Goal: Check status: Check status

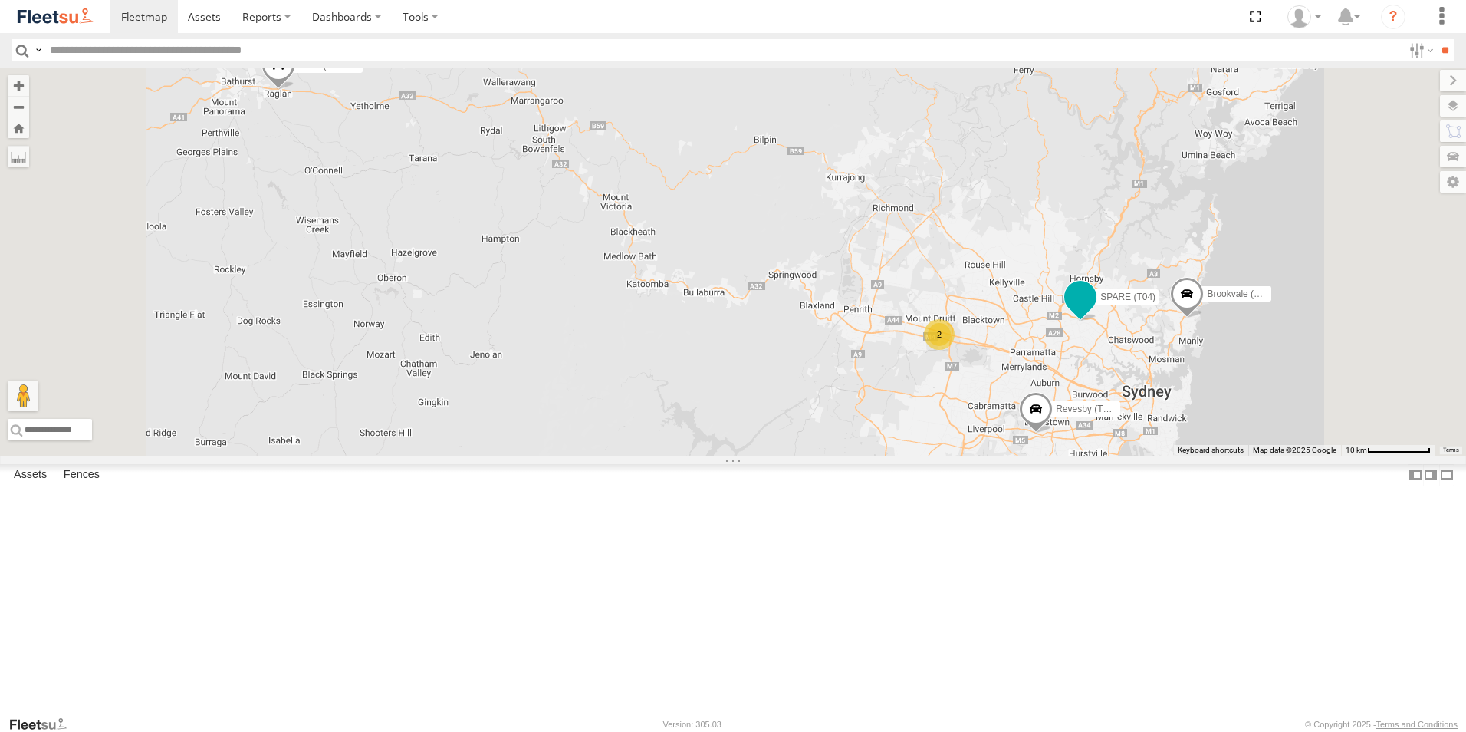
click at [1094, 311] on span at bounding box center [1081, 298] width 28 height 28
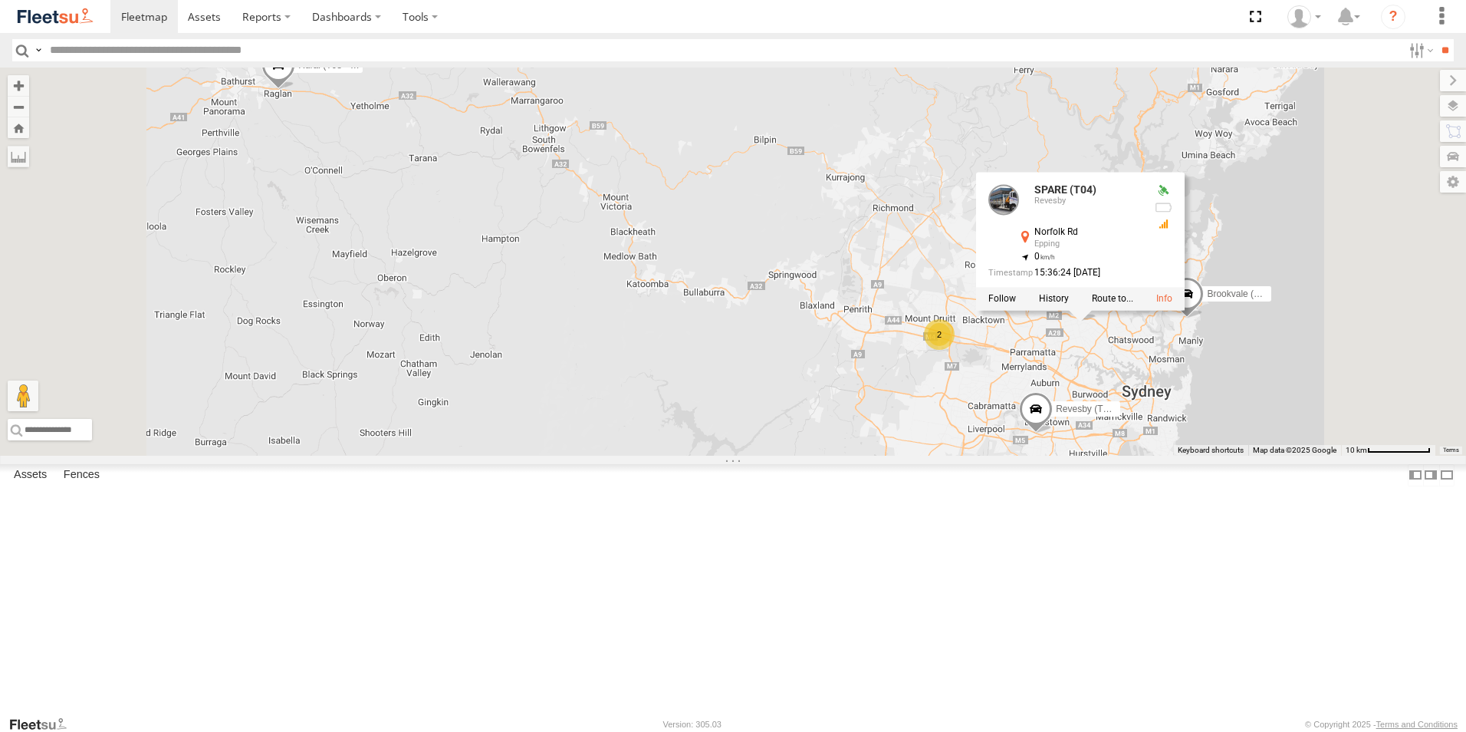
click at [1185, 311] on div at bounding box center [1080, 299] width 209 height 23
click at [1069, 304] on label at bounding box center [1054, 299] width 30 height 11
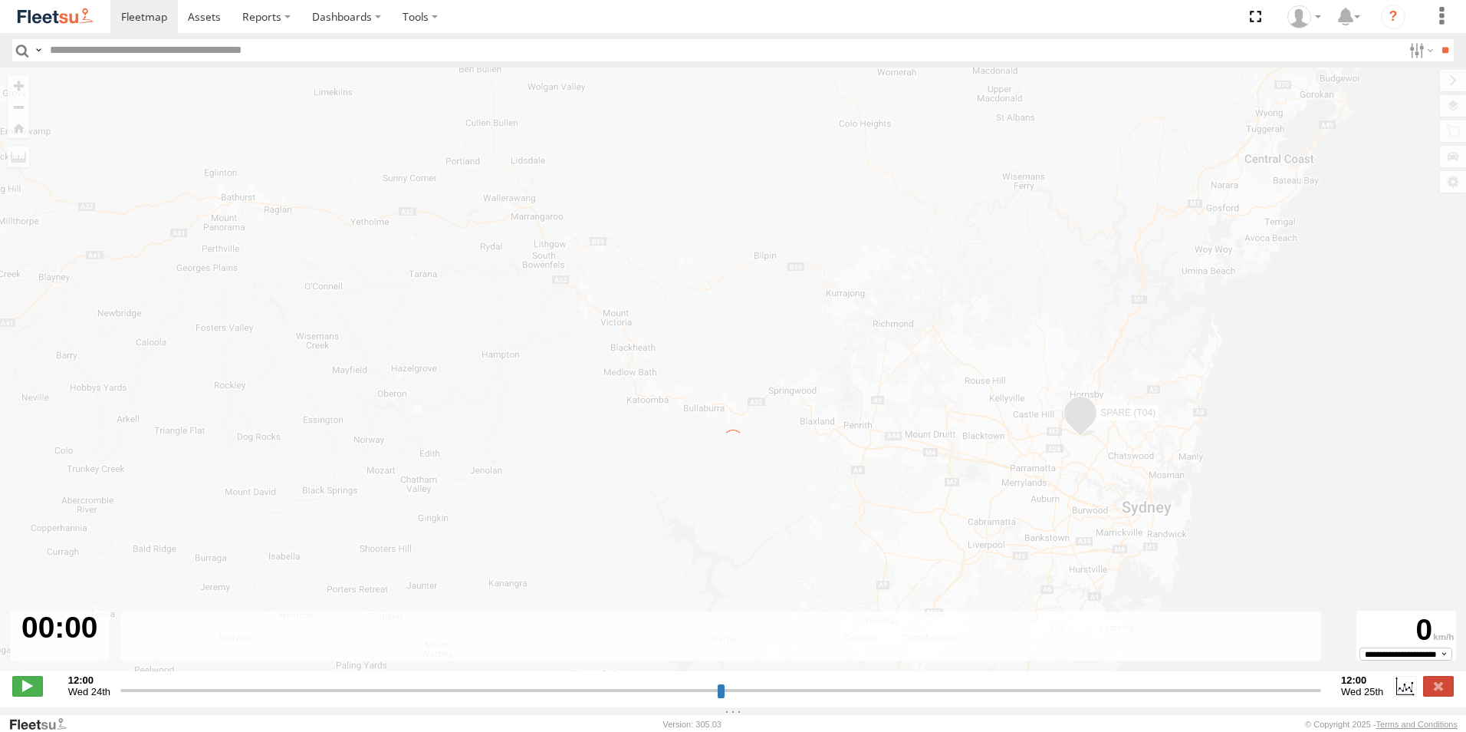
type input "**********"
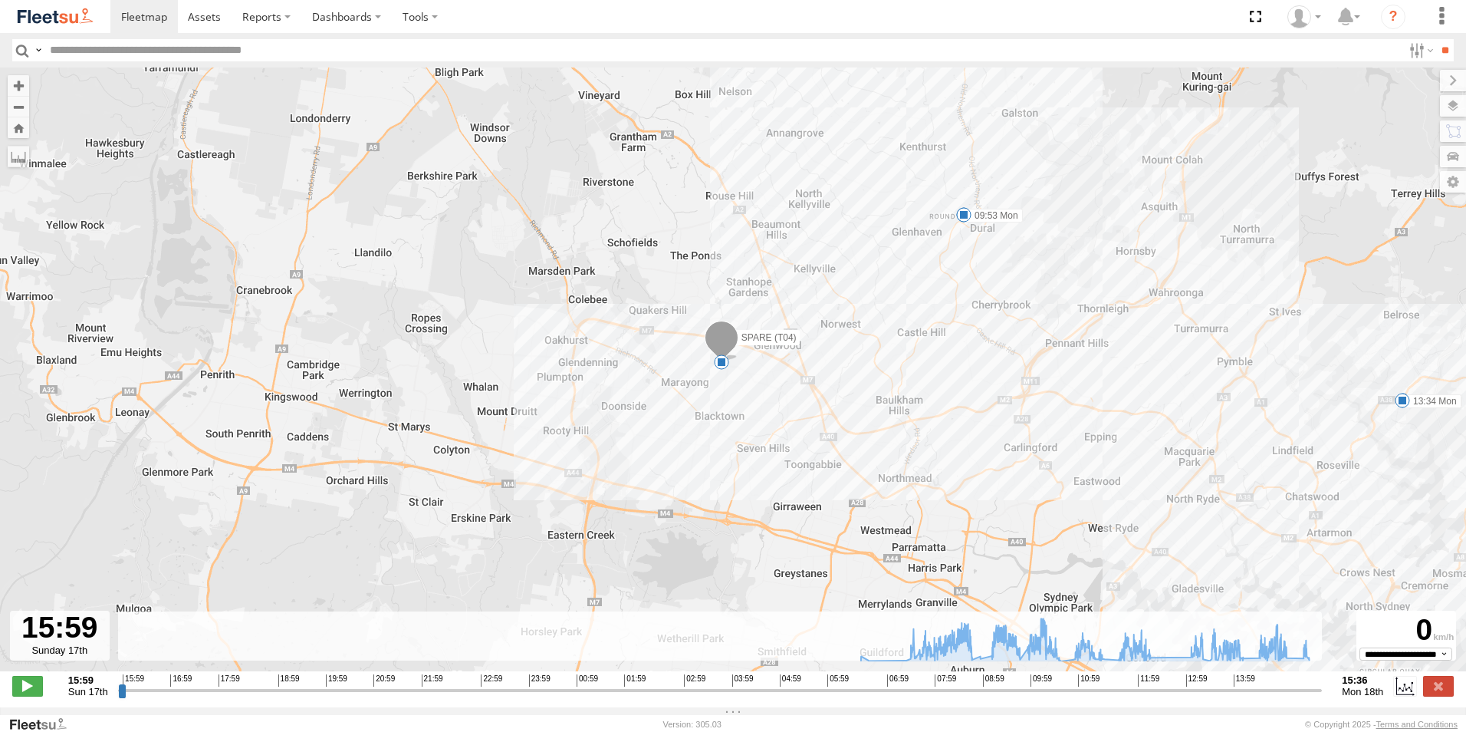
drag, startPoint x: 610, startPoint y: 455, endPoint x: 735, endPoint y: 392, distance: 140.9
click at [735, 392] on div "SPARE (T04) 09:48 Mon 09:53 Mon 12:36 Mon 13:11 Mon 13:27 Mon 13:34 Mon 7" at bounding box center [733, 377] width 1466 height 620
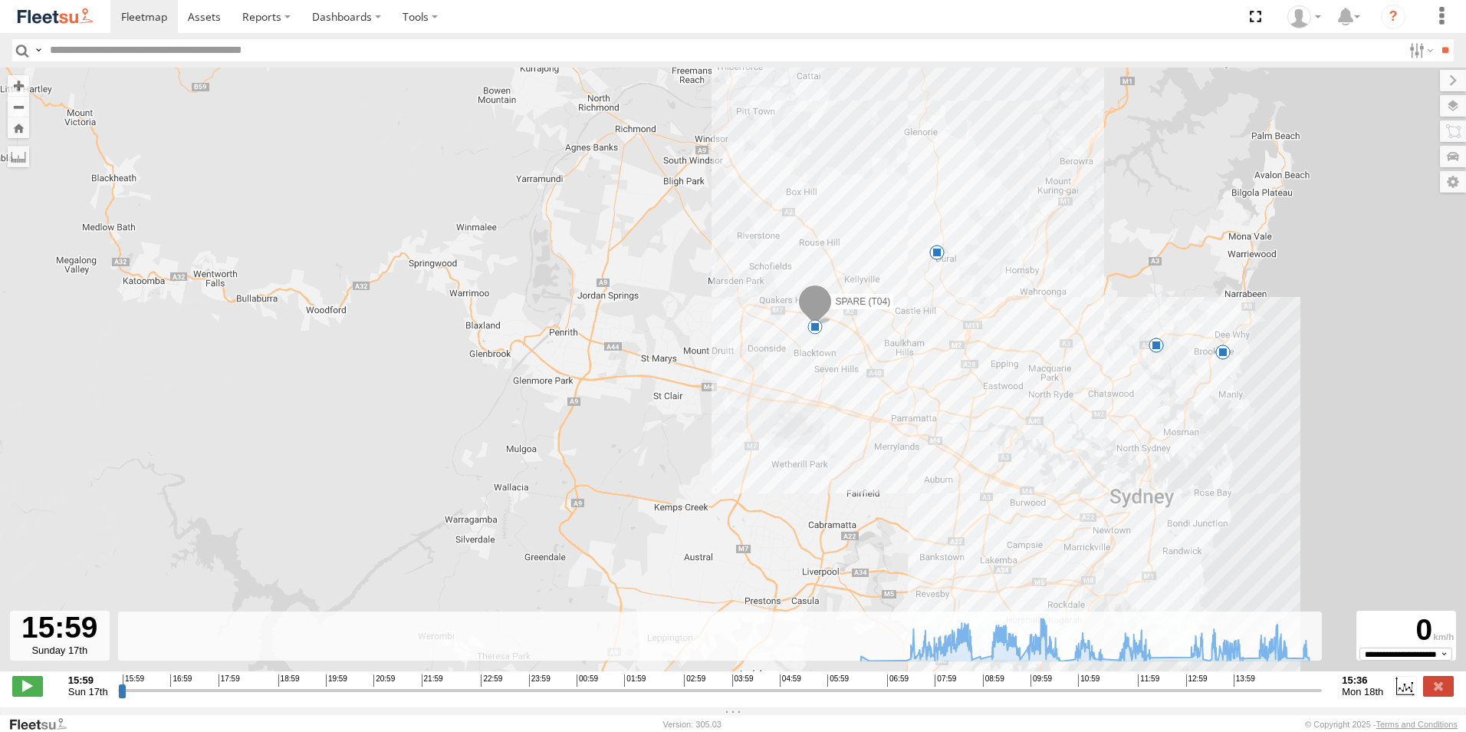
drag, startPoint x: 1193, startPoint y: 415, endPoint x: 1091, endPoint y: 451, distance: 108.2
click at [1095, 420] on div "SPARE (T04) 09:48 Mon 09:53 Mon 12:36 Mon 13:11 Mon 13:27 Mon 13:34 Mon 7" at bounding box center [733, 377] width 1466 height 620
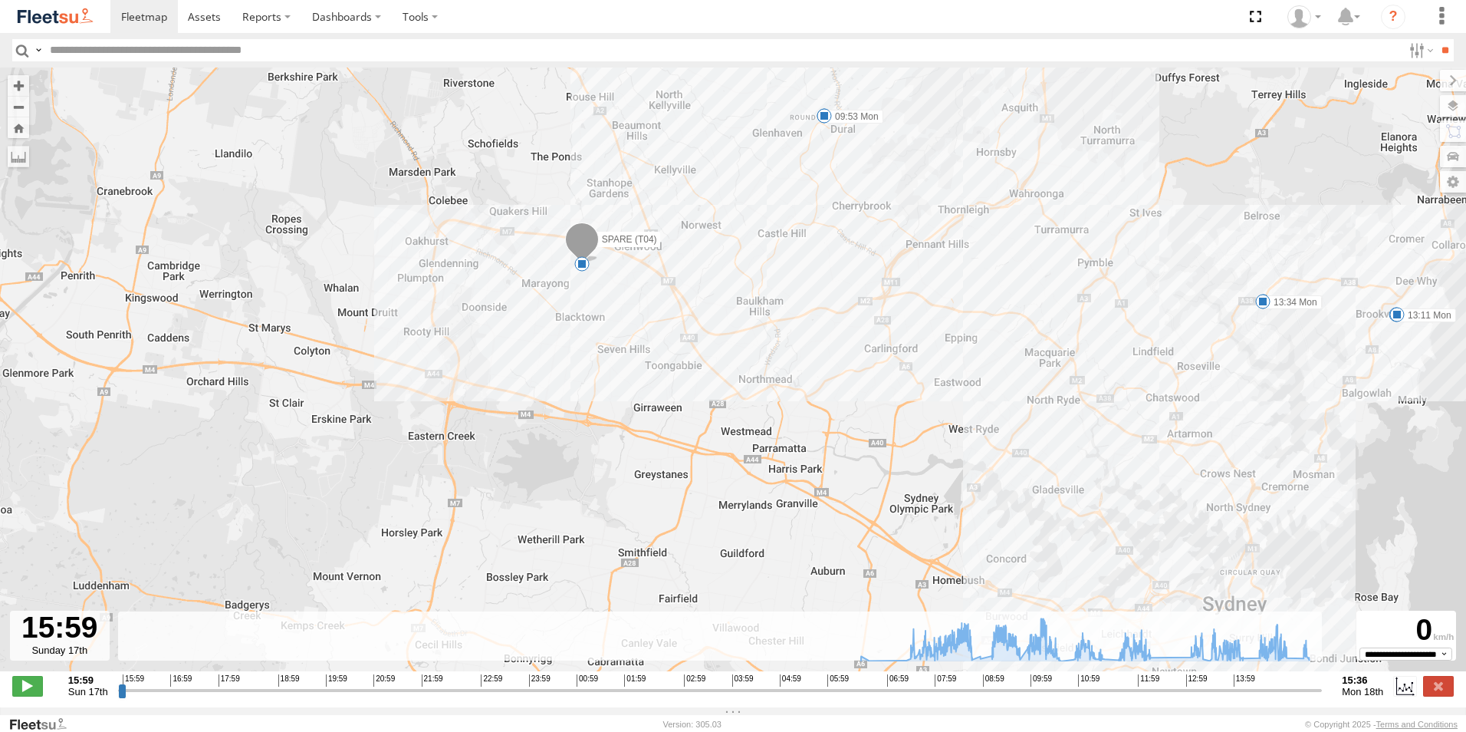
drag, startPoint x: 1014, startPoint y: 306, endPoint x: 976, endPoint y: 383, distance: 85.4
click at [1077, 352] on div "SPARE (T04) 09:48 Mon 09:53 Mon 12:36 Mon 13:11 Mon 13:27 Mon 13:34 Mon 7" at bounding box center [733, 377] width 1466 height 620
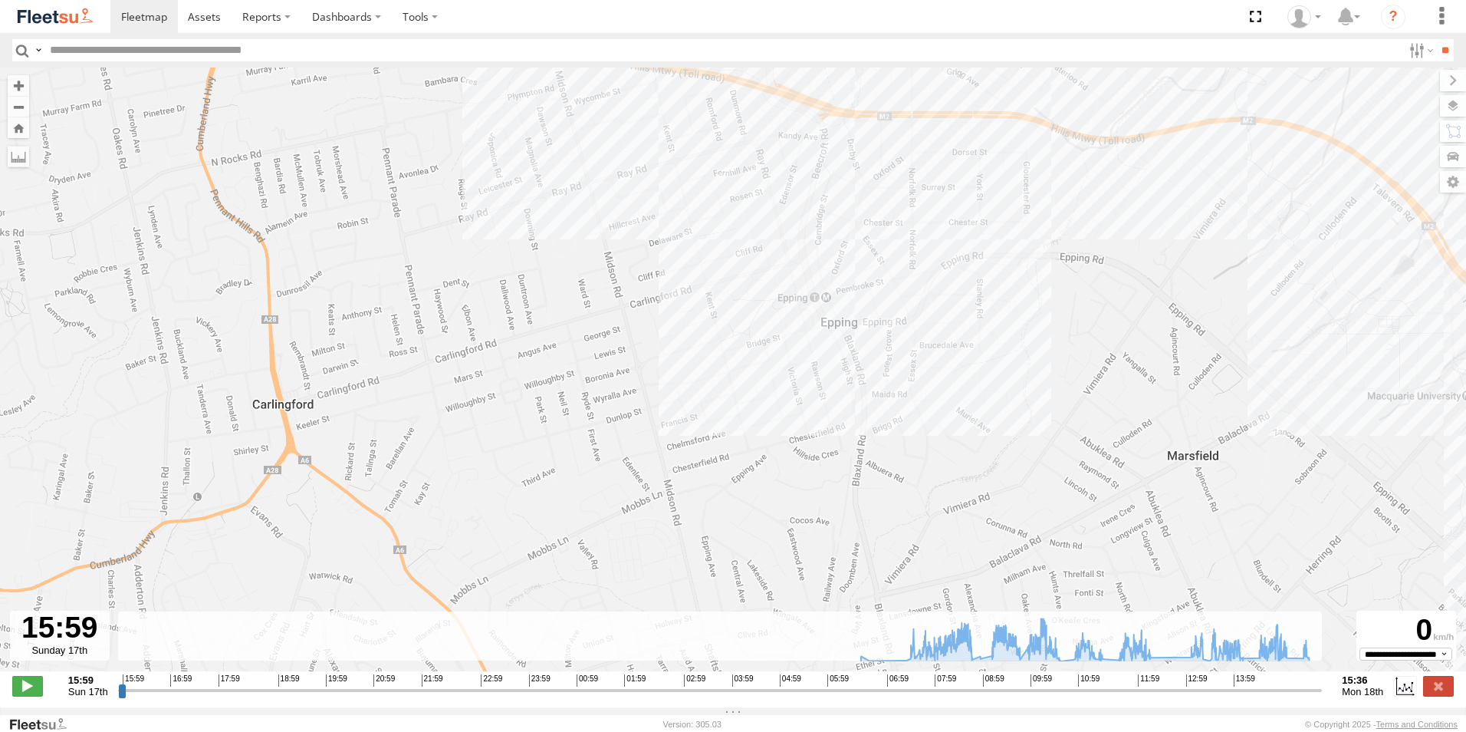
drag, startPoint x: 898, startPoint y: 271, endPoint x: 971, endPoint y: 419, distance: 164.3
click at [971, 419] on div "SPARE (T04) 09:48 Mon 09:53 Mon 12:36 Mon 13:11 Mon 13:27 Mon 13:34 Mon" at bounding box center [733, 377] width 1466 height 620
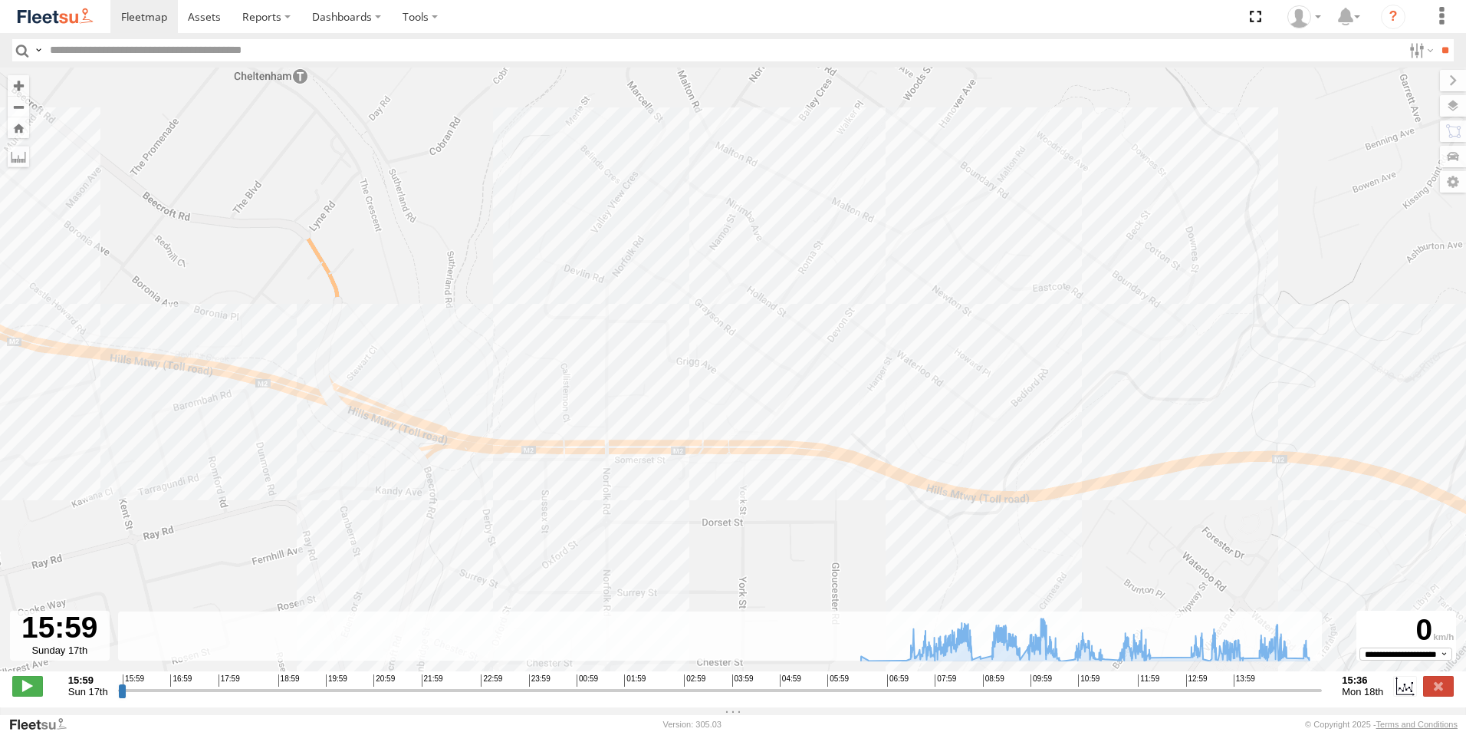
drag, startPoint x: 974, startPoint y: 296, endPoint x: 944, endPoint y: 333, distance: 47.4
click at [944, 333] on div "SPARE (T04) 09:48 Mon 09:53 Mon 12:36 Mon 13:11 Mon 13:27 Mon 13:34 Mon" at bounding box center [733, 377] width 1466 height 620
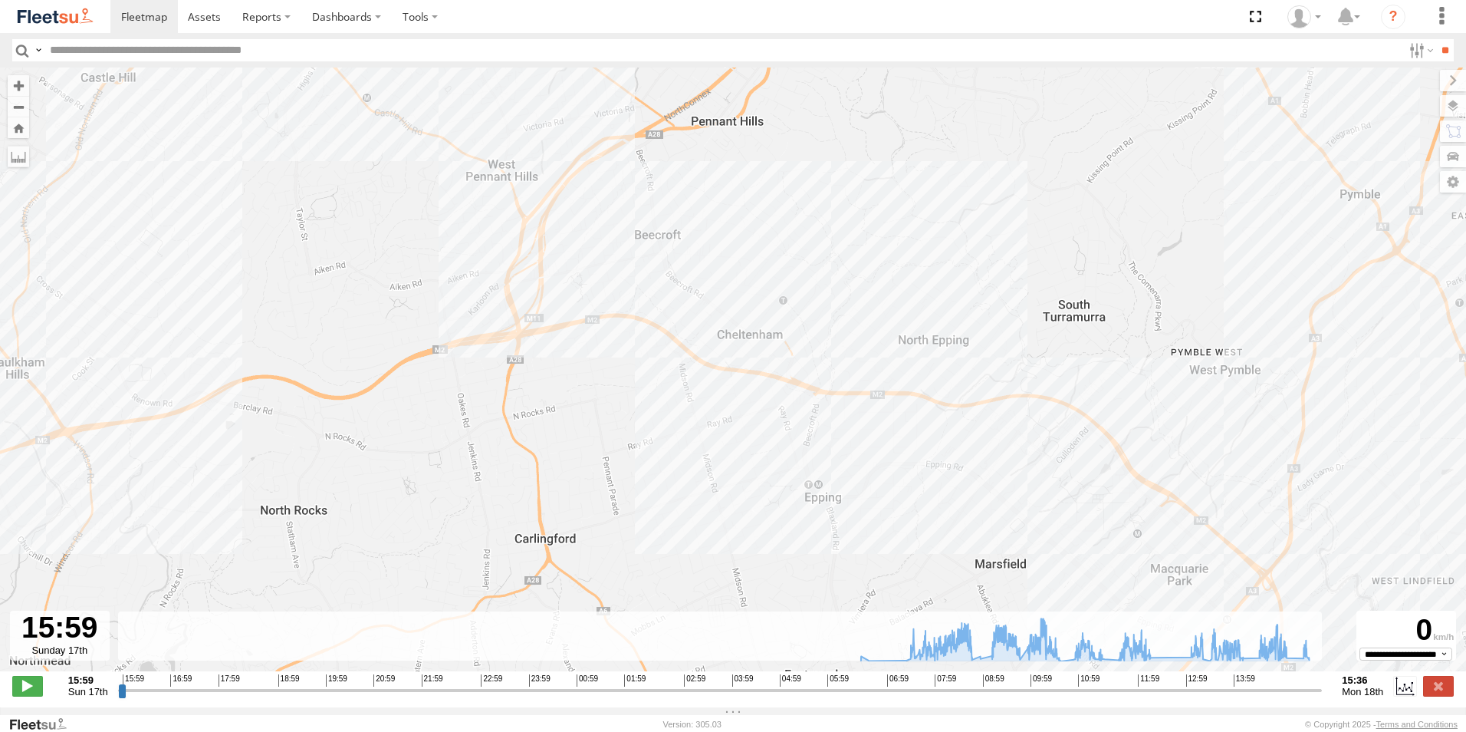
drag, startPoint x: 985, startPoint y: 487, endPoint x: 934, endPoint y: 437, distance: 71.6
click at [935, 444] on div "SPARE (T04) 09:48 Mon 09:53 Mon 12:36 Mon 13:11 Mon 13:27 Mon 13:34 Mon" at bounding box center [733, 377] width 1466 height 620
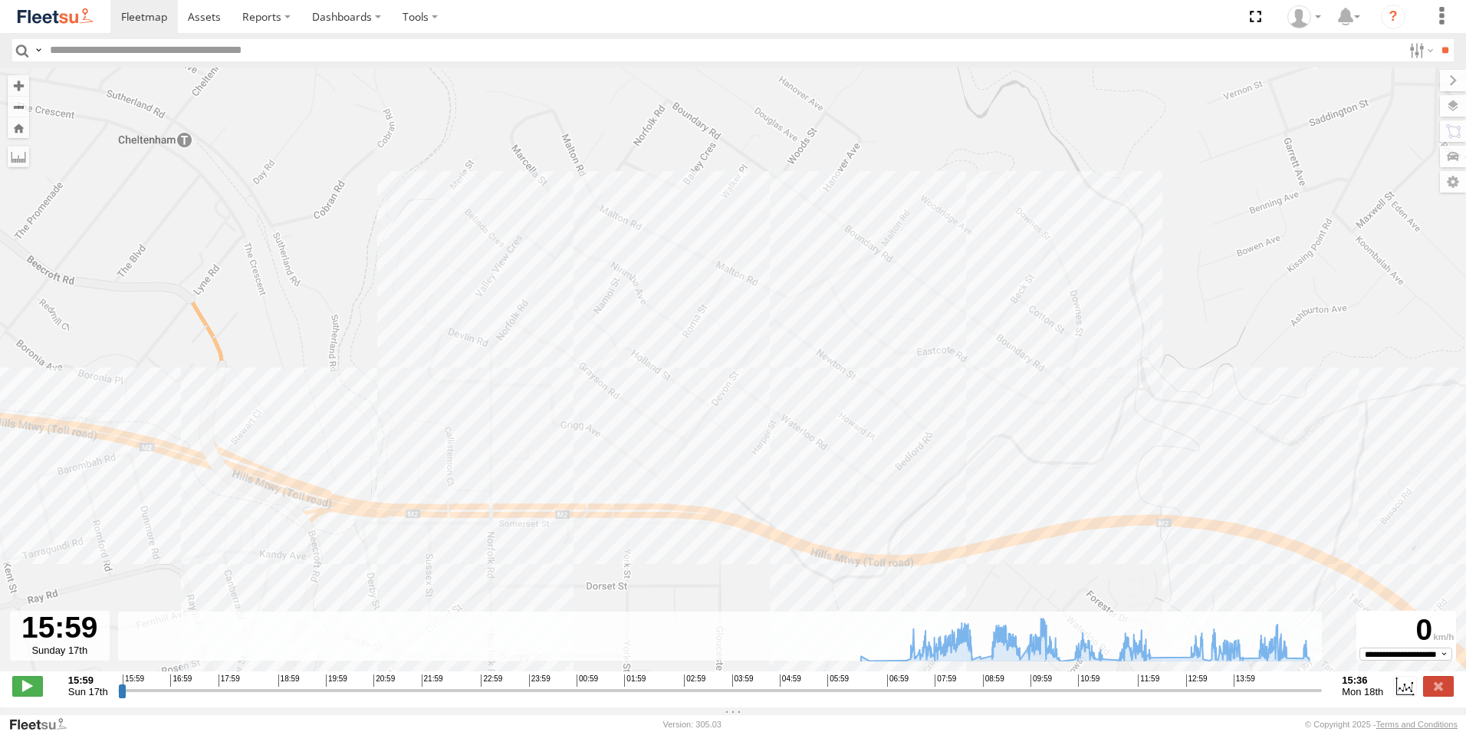
drag, startPoint x: 896, startPoint y: 421, endPoint x: 887, endPoint y: 289, distance: 132.2
click at [887, 289] on div "SPARE (T04) 09:48 Mon 09:53 Mon 12:36 Mon 13:11 Mon 13:27 Mon 13:34 Mon" at bounding box center [733, 377] width 1466 height 620
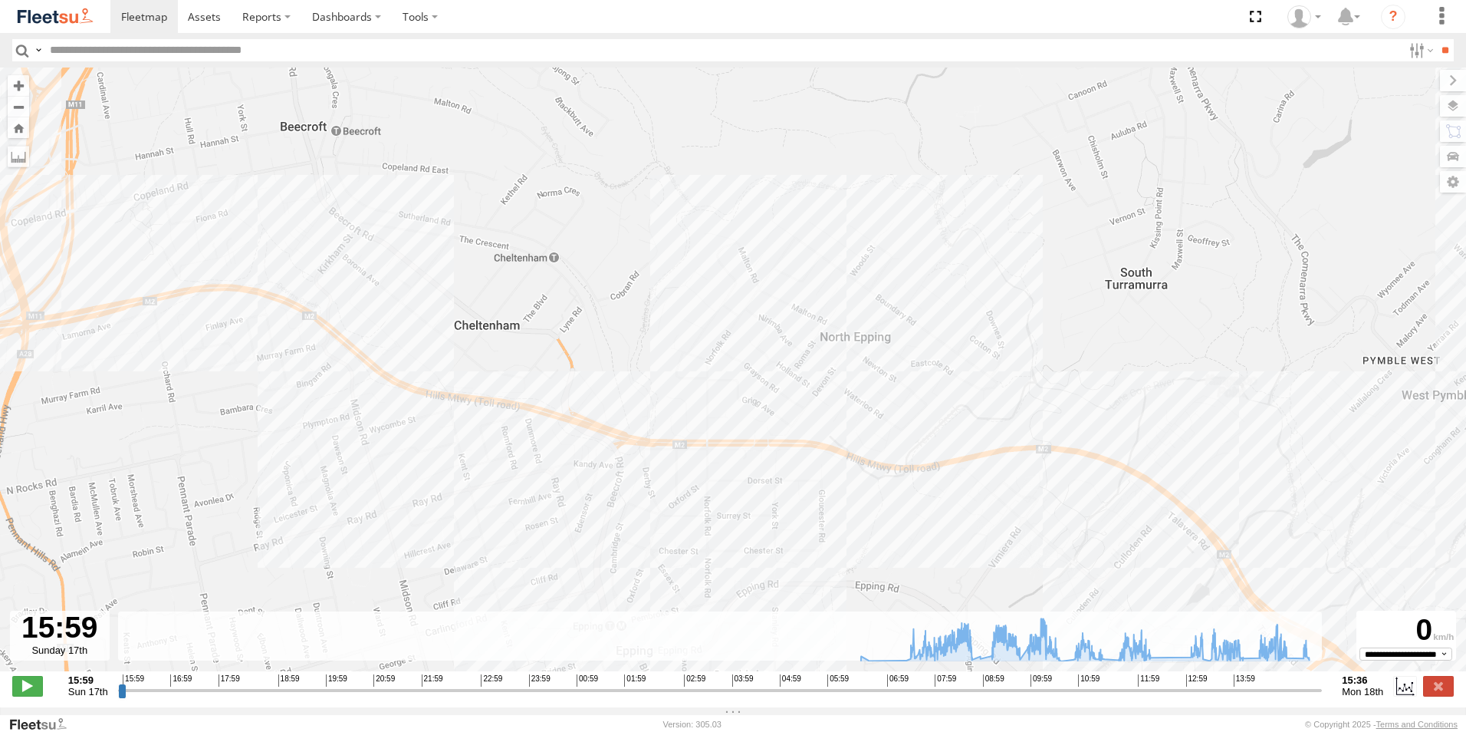
drag, startPoint x: 873, startPoint y: 298, endPoint x: 813, endPoint y: 366, distance: 90.2
click at [814, 366] on div "SPARE (T04) 09:48 Mon 09:53 Mon 12:36 Mon 13:11 Mon 13:27 Mon 13:34 Mon" at bounding box center [733, 377] width 1466 height 620
